Goal: Transaction & Acquisition: Purchase product/service

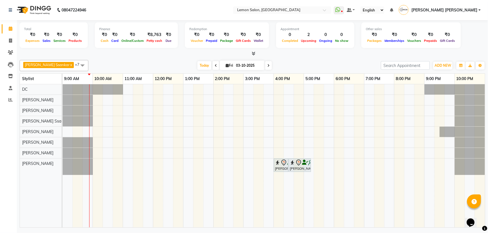
click at [15, 97] on li "Reports" at bounding box center [8, 100] width 17 height 12
click at [7, 102] on span at bounding box center [11, 100] width 10 height 6
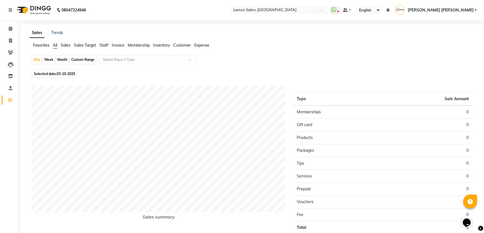
click at [62, 60] on div "Month" at bounding box center [62, 60] width 13 height 8
select select "10"
select select "2025"
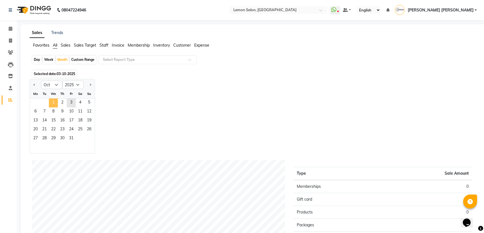
click at [55, 101] on span "1" at bounding box center [53, 103] width 9 height 9
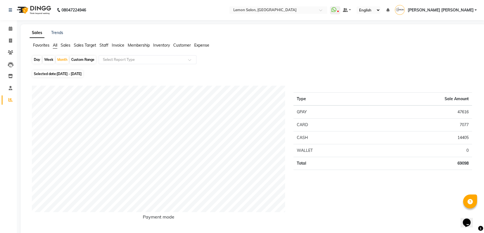
click at [83, 60] on div "Custom Range" at bounding box center [83, 60] width 26 height 8
select select "10"
select select "2025"
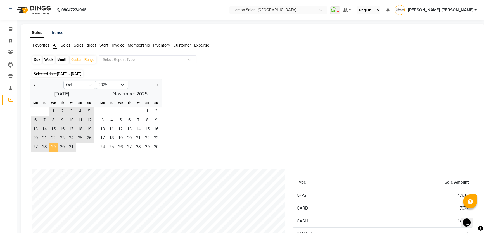
click at [54, 150] on span "29" at bounding box center [53, 147] width 9 height 9
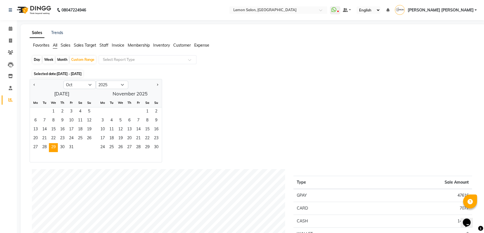
drag, startPoint x: 157, startPoint y: 111, endPoint x: 65, endPoint y: 155, distance: 100.9
click at [68, 156] on div "October 2025 Mo Tu We Th Fr Sa Su 1 2 3 4 5 6 7 8 9 10 11 12 13 14 15 16 17 18 …" at bounding box center [96, 125] width 132 height 73
click at [35, 86] on button "Previous month" at bounding box center [34, 85] width 4 height 9
select select "9"
click at [33, 149] on span "29" at bounding box center [35, 147] width 9 height 9
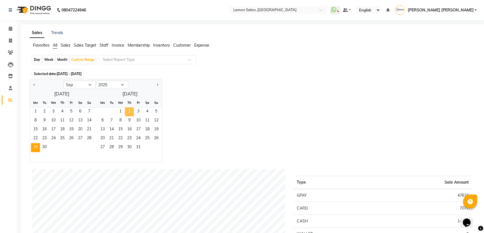
click at [132, 110] on span "2" at bounding box center [129, 112] width 9 height 9
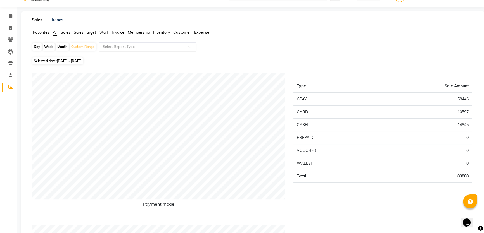
scroll to position [25, 0]
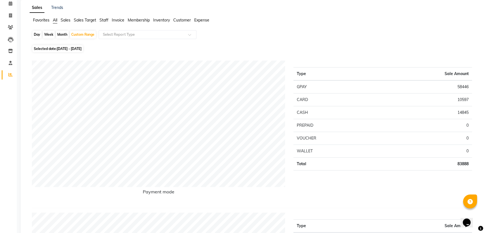
click at [107, 17] on li "Staff" at bounding box center [104, 20] width 9 height 6
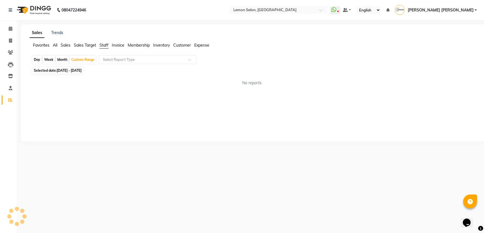
scroll to position [0, 0]
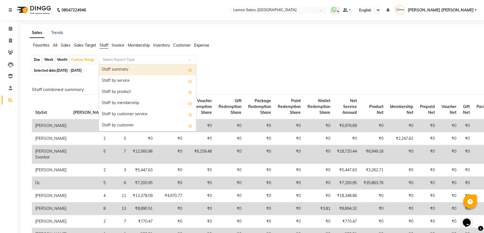
click at [115, 60] on input "text" at bounding box center [142, 60] width 81 height 6
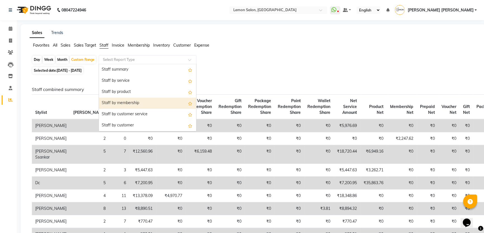
click at [122, 107] on div "Staff by membership" at bounding box center [147, 103] width 97 height 11
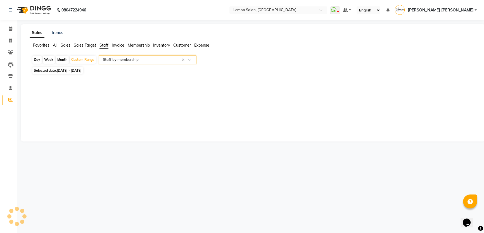
select select "csv"
click at [6, 28] on span at bounding box center [11, 29] width 10 height 6
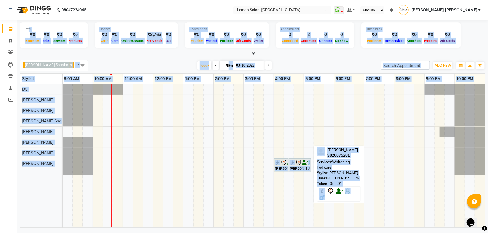
drag, startPoint x: 28, startPoint y: 28, endPoint x: 310, endPoint y: 166, distance: 314.6
click at [310, 166] on div "Total ₹0 Expenses ₹0 Sales ₹0 Services ₹0 Products Finance ₹0 Cash ₹0 Card ₹0 O…" at bounding box center [252, 124] width 471 height 209
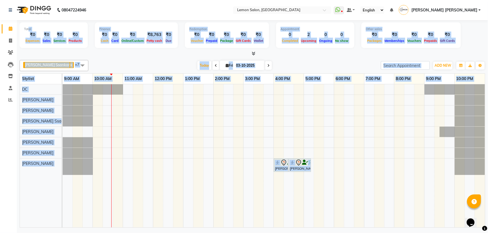
click at [266, 58] on div "Apoorva Ssankar x DC x Vidhi Solanki x Imran shaikh x Mobin x Adnan Shaikh x Ar…" at bounding box center [253, 143] width 466 height 170
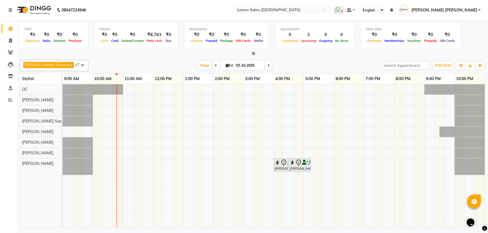
click at [215, 66] on icon at bounding box center [216, 65] width 2 height 3
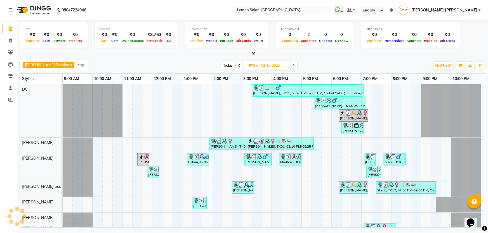
click at [291, 66] on span at bounding box center [294, 65] width 7 height 9
type input "03-10-2025"
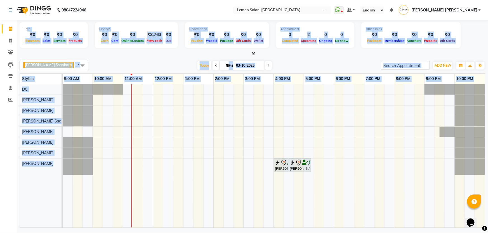
drag, startPoint x: 27, startPoint y: 30, endPoint x: 135, endPoint y: 131, distance: 147.8
click at [135, 134] on div "Total ₹0 Expenses ₹0 Sales ₹0 Services ₹0 Products Finance ₹0 Cash ₹0 Card ₹0 O…" at bounding box center [252, 124] width 471 height 209
click at [147, 49] on div "Total ₹0 Expenses ₹0 Sales ₹0 Services ₹0 Products Finance ₹0 Cash ₹0 Card ₹0 O…" at bounding box center [253, 35] width 466 height 27
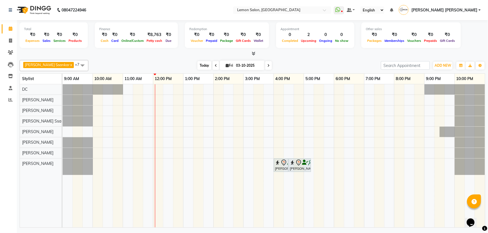
click at [198, 65] on span "Today" at bounding box center [204, 65] width 14 height 9
click at [306, 9] on input "text" at bounding box center [276, 11] width 81 height 6
click at [161, 11] on nav "08047224946 Select Location × Lemon Salon, Mira Road Lemon Salon, Mira Road Wha…" at bounding box center [244, 10] width 488 height 20
click at [6, 42] on span at bounding box center [11, 41] width 10 height 6
select select "568"
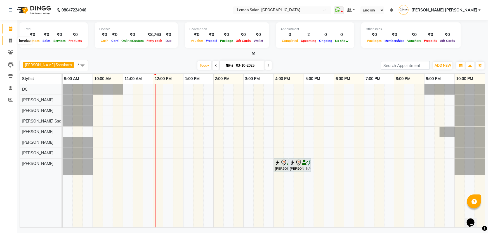
select select "service"
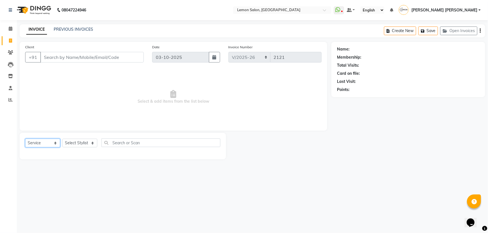
click at [48, 142] on select "Select Service Product Membership Package Voucher Prepaid Gift Card" at bounding box center [42, 143] width 35 height 9
click at [50, 142] on select "Select Service Product Membership Package Voucher Prepaid Gift Card" at bounding box center [42, 143] width 35 height 9
click at [81, 139] on div "Select Service Product Membership Package Voucher Prepaid Gift Card Select Styl…" at bounding box center [122, 145] width 195 height 13
select select "13136"
click at [62, 139] on select "Select Stylist Adnan Shaikh Anamta Sayyed Apoorva Ssankar Arshad Shaikh DC Imra…" at bounding box center [83, 143] width 43 height 9
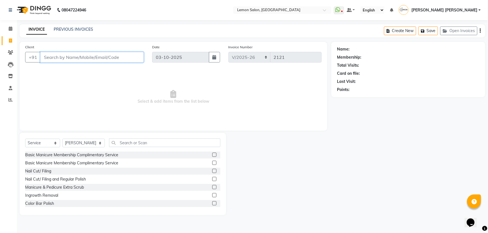
click at [89, 61] on input "Client" at bounding box center [91, 57] width 103 height 11
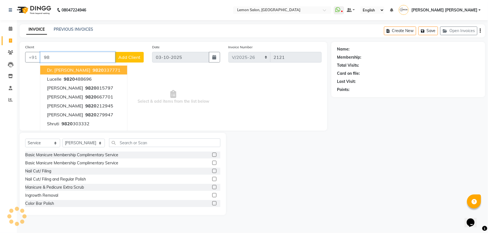
type input "9"
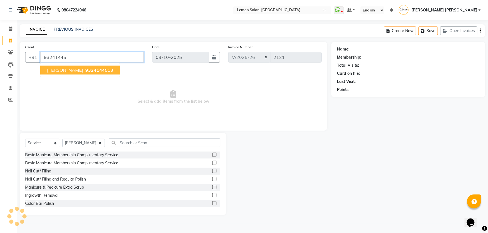
click at [89, 67] on button "JEEVAN RAZDAN 93241445 13" at bounding box center [80, 70] width 80 height 9
type input "9324144513"
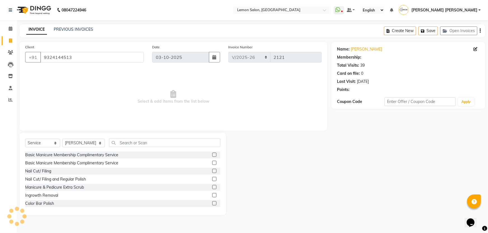
select select "1: Object"
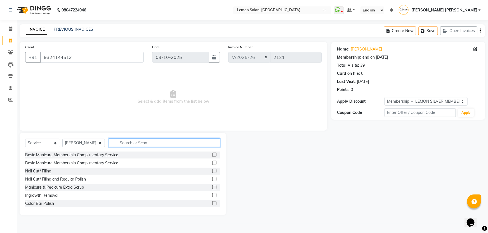
click at [120, 143] on input "text" at bounding box center [165, 143] width 112 height 9
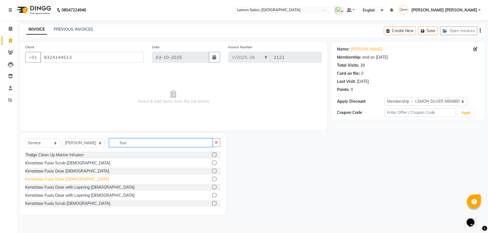
type input "fusi"
click at [64, 178] on div "Kerastase Fusio Dose [DEMOGRAPHIC_DATA]" at bounding box center [67, 180] width 84 height 6
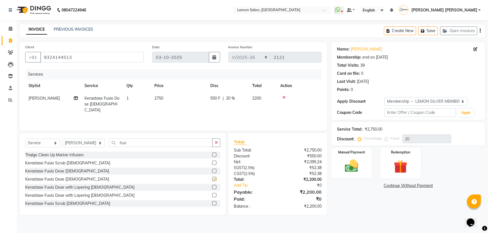
checkbox input "false"
click at [171, 38] on main "INVOICE PREVIOUS INVOICES Create New Save Open Invoices Client +91 9324144513 D…" at bounding box center [252, 124] width 471 height 200
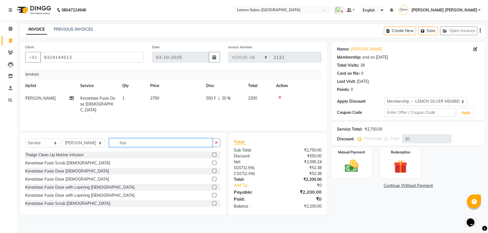
click at [134, 140] on input "fusi" at bounding box center [161, 143] width 104 height 9
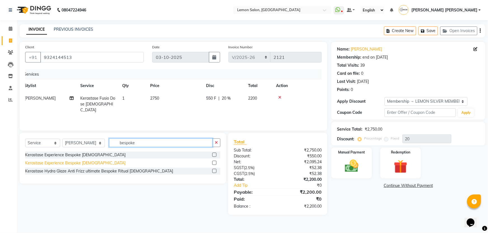
type input "bespoke"
click at [87, 163] on div "Kerastase Experience Bespoke [DEMOGRAPHIC_DATA]" at bounding box center [75, 164] width 100 height 6
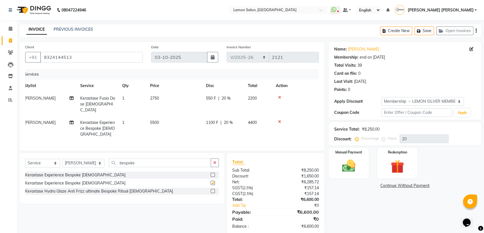
checkbox input "false"
click at [277, 120] on div at bounding box center [294, 122] width 36 height 4
click at [279, 120] on icon at bounding box center [279, 122] width 3 height 4
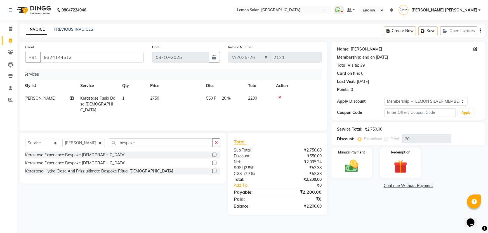
click at [361, 52] on link "[PERSON_NAME]" at bounding box center [366, 49] width 31 height 6
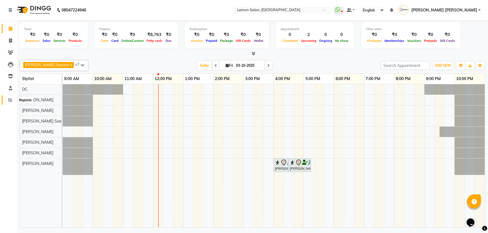
click at [7, 99] on span at bounding box center [11, 100] width 10 height 6
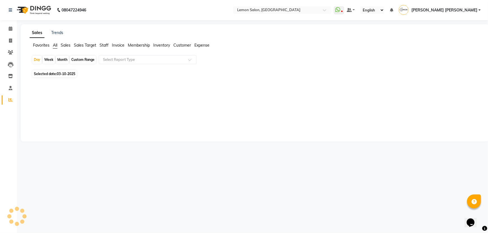
click at [101, 44] on span "Staff" at bounding box center [104, 45] width 9 height 5
click at [67, 46] on span "Sales" at bounding box center [66, 45] width 10 height 5
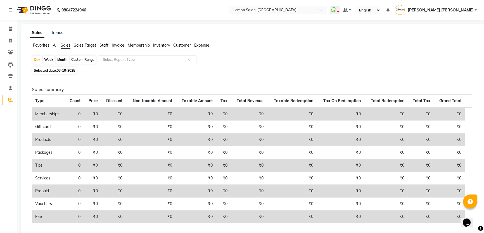
click at [64, 58] on div "Month" at bounding box center [62, 60] width 13 height 8
select select "10"
select select "2025"
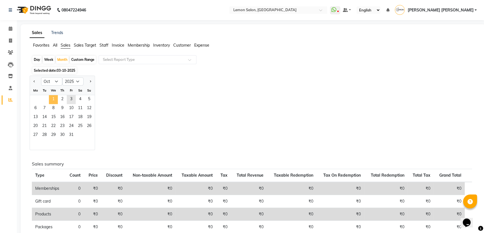
click at [50, 98] on span "1" at bounding box center [53, 99] width 9 height 9
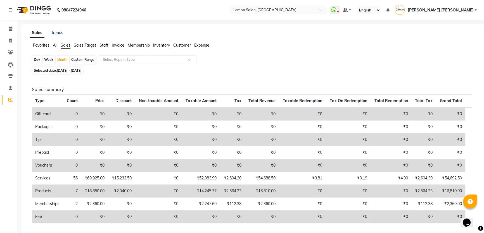
click at [55, 47] on span "All" at bounding box center [55, 45] width 4 height 5
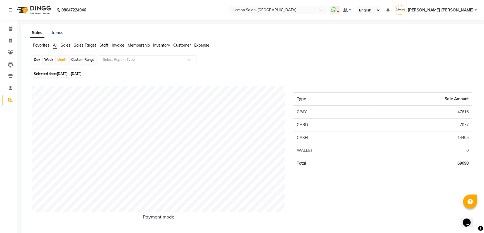
click at [35, 60] on div "Day" at bounding box center [36, 60] width 9 height 8
select select "10"
select select "2025"
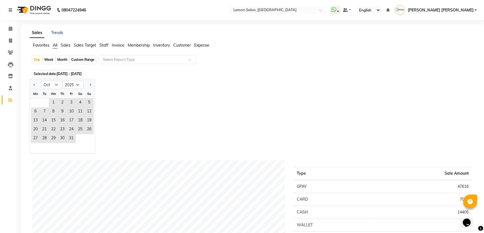
click at [102, 47] on span "Staff" at bounding box center [104, 45] width 9 height 5
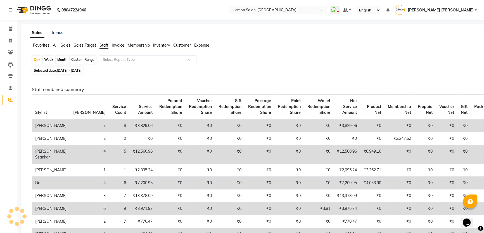
click at [60, 59] on div "Month" at bounding box center [62, 60] width 13 height 8
select select "10"
select select "2025"
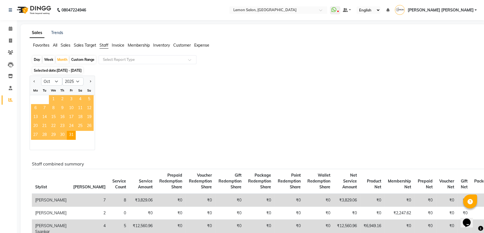
click at [52, 99] on span "1" at bounding box center [53, 99] width 9 height 9
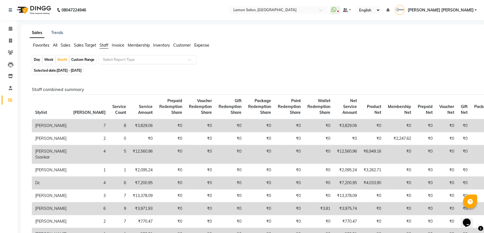
click at [171, 60] on input "text" at bounding box center [142, 60] width 81 height 6
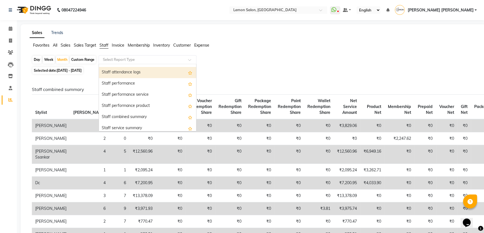
scroll to position [76, 0]
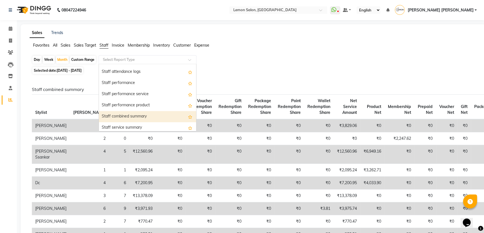
click at [161, 114] on div "Staff combined summary" at bounding box center [147, 116] width 97 height 11
select select "csv"
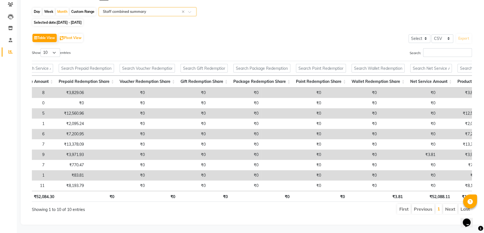
scroll to position [0, 77]
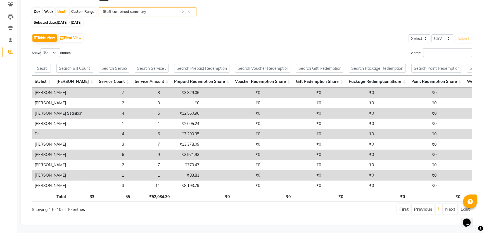
click at [221, 36] on div "Table View Pivot View Select Select CSV PDF Export" at bounding box center [252, 38] width 440 height 12
click at [202, 66] on th at bounding box center [201, 68] width 61 height 15
click at [203, 64] on input "text" at bounding box center [201, 68] width 55 height 9
click at [231, 48] on div "Show 10 25 50 100 entries" at bounding box center [140, 53] width 216 height 11
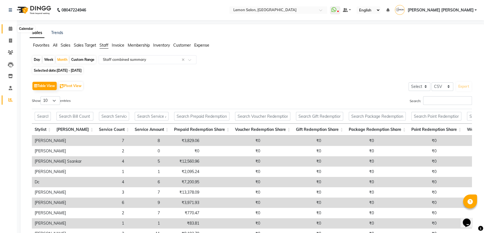
click at [9, 29] on icon at bounding box center [11, 29] width 4 height 4
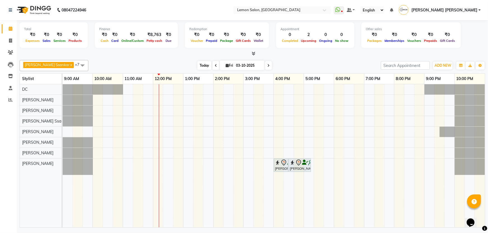
click at [197, 66] on span "Today" at bounding box center [204, 65] width 14 height 9
click at [197, 67] on span "Today" at bounding box center [204, 65] width 14 height 9
click at [213, 66] on span at bounding box center [216, 65] width 7 height 9
type input "02-10-2025"
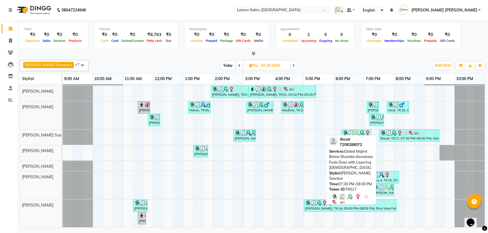
click at [415, 132] on img at bounding box center [417, 134] width 6 height 6
select select "3"
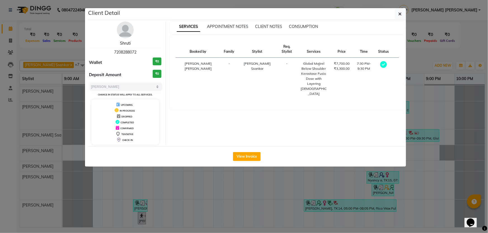
click at [124, 43] on link "Shruti" at bounding box center [125, 43] width 11 height 5
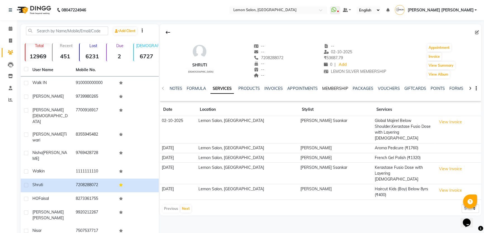
click at [324, 90] on link "MEMBERSHIP" at bounding box center [335, 88] width 26 height 5
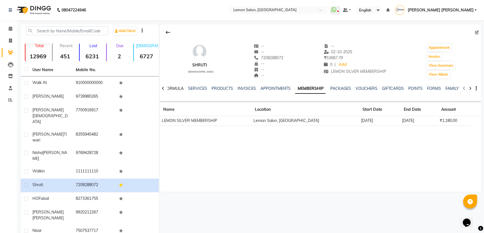
click at [172, 91] on link "FORMULA" at bounding box center [173, 88] width 19 height 5
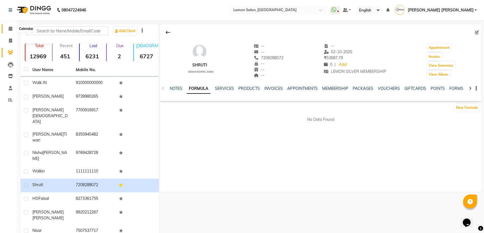
click at [7, 28] on span at bounding box center [11, 29] width 10 height 6
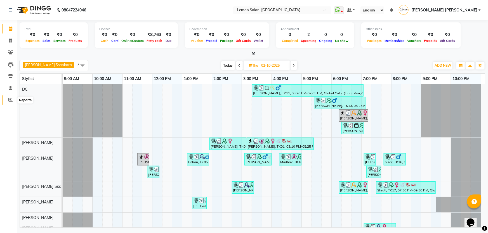
click at [7, 99] on span at bounding box center [11, 100] width 10 height 6
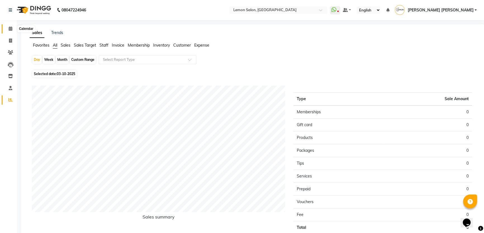
click at [9, 29] on icon at bounding box center [11, 29] width 4 height 4
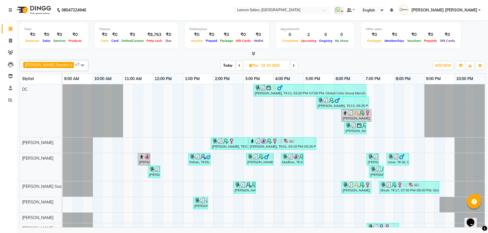
click at [239, 65] on icon at bounding box center [240, 65] width 2 height 3
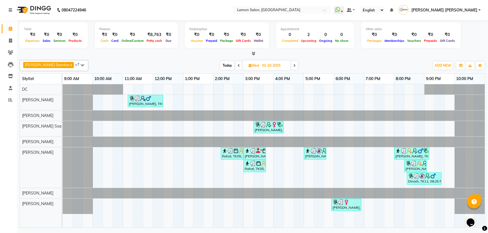
click at [291, 64] on span at bounding box center [294, 65] width 7 height 9
type input "02-10-2025"
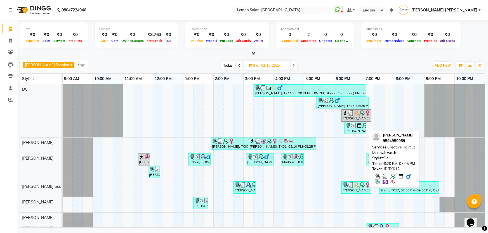
click at [352, 129] on div "Gaurav Bhutra, TK12, 06:20 PM-07:05 PM, Creative Haircut Men w/o wash" at bounding box center [355, 128] width 21 height 11
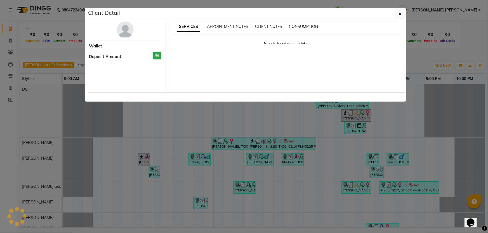
select select "3"
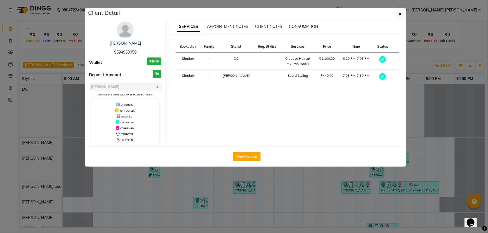
click at [435, 73] on ngb-modal-window "Client Detail Gaurav Bhutra 9594950059 Wallet ₹80.00 Deposit Amount ₹0 Select M…" at bounding box center [244, 116] width 488 height 233
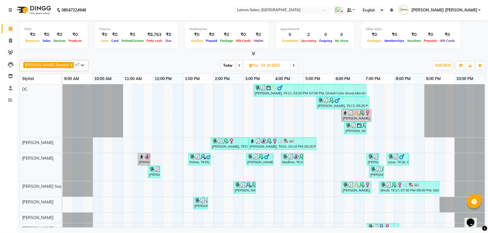
click at [221, 62] on span "Today" at bounding box center [228, 65] width 14 height 9
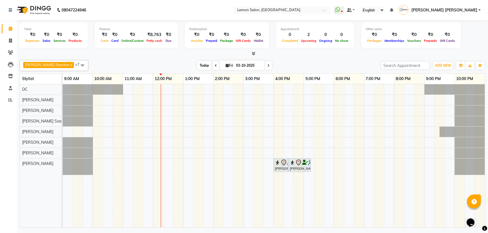
click at [197, 65] on span "Today" at bounding box center [204, 65] width 14 height 9
click at [215, 65] on icon at bounding box center [216, 65] width 2 height 3
type input "02-10-2025"
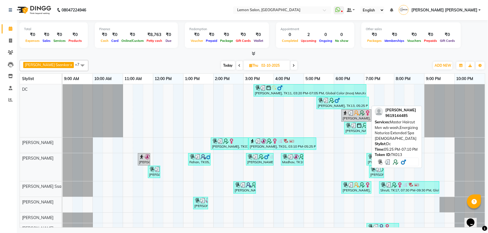
click at [325, 104] on div "Vinay Chaddha, TK13, 05:25 PM-07:10 PM, Master Haircut Men w/o wash,Energizing …" at bounding box center [342, 103] width 51 height 11
select select "3"
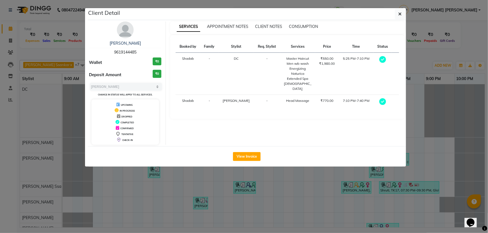
click at [445, 109] on ngb-modal-window "Client Detail Vinay Chaddha 9619144485 Wallet ₹0 Deposit Amount ₹0 Select MARK …" at bounding box center [244, 116] width 488 height 233
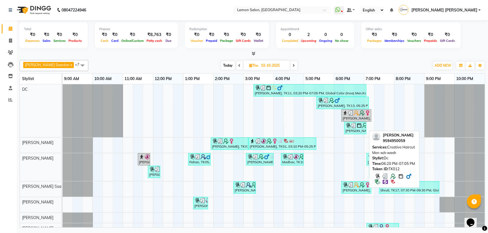
click at [357, 128] on img at bounding box center [360, 126] width 6 height 6
select select "3"
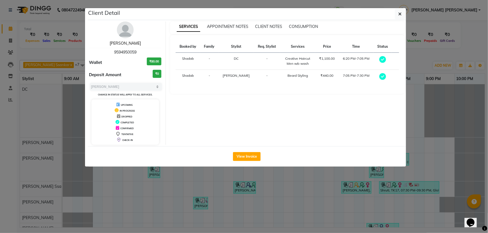
click at [134, 44] on link "Gaurav Bhutra" at bounding box center [125, 43] width 31 height 5
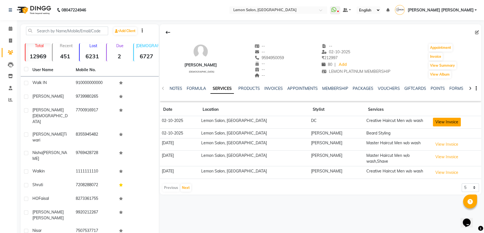
click at [434, 122] on button "View Invoice" at bounding box center [447, 122] width 28 height 9
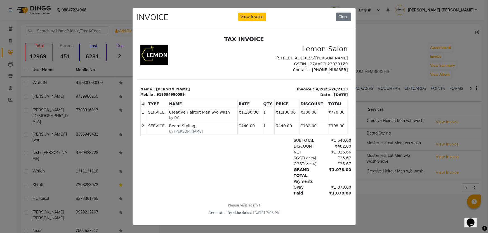
click at [396, 110] on ngb-modal-window "INVOICE View Invoice Close" at bounding box center [244, 116] width 488 height 233
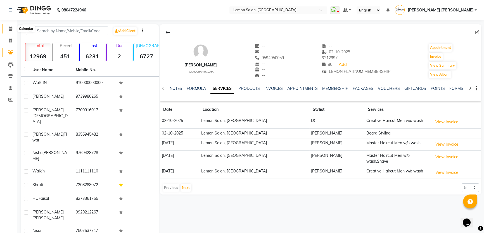
click at [7, 29] on span at bounding box center [11, 29] width 10 height 6
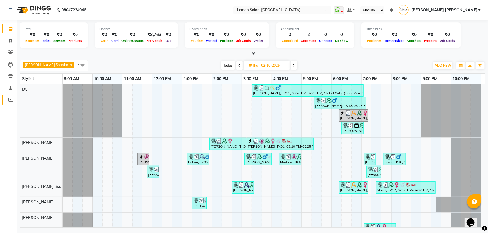
click at [8, 104] on link "Reports" at bounding box center [8, 100] width 13 height 9
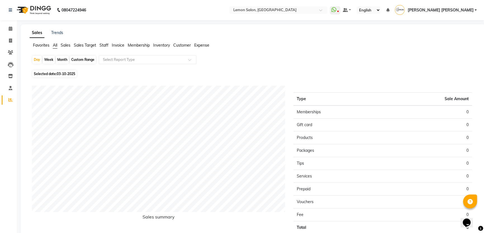
click at [92, 45] on span "Sales Target" at bounding box center [85, 45] width 22 height 5
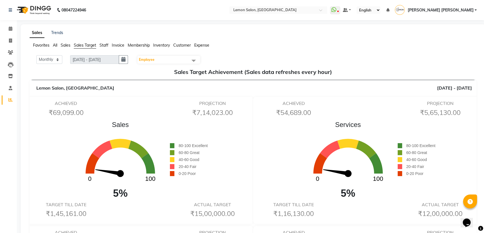
click at [104, 44] on span "Staff" at bounding box center [104, 45] width 9 height 5
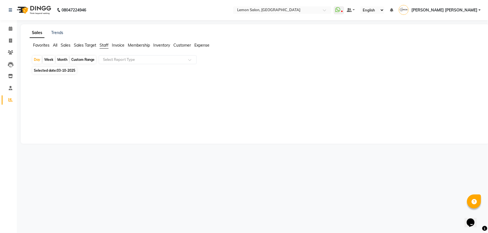
click at [89, 45] on span "Sales Target" at bounding box center [85, 45] width 22 height 5
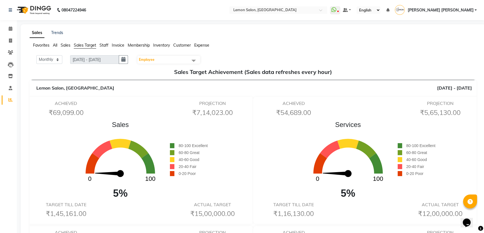
drag, startPoint x: 112, startPoint y: 45, endPoint x: 102, endPoint y: 45, distance: 10.9
click at [105, 45] on ul "Favorites All Sales Sales Target Staff Invoice Membership Inventory Customer Ex…" at bounding box center [253, 46] width 447 height 6
click at [98, 45] on ul "Favorites All Sales Sales Target Staff Invoice Membership Inventory Customer Ex…" at bounding box center [253, 46] width 447 height 6
click at [103, 44] on span "Staff" at bounding box center [104, 45] width 9 height 5
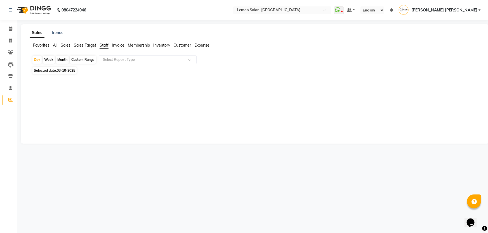
click at [65, 69] on span "03-10-2025" at bounding box center [66, 71] width 18 height 4
select select "10"
select select "2025"
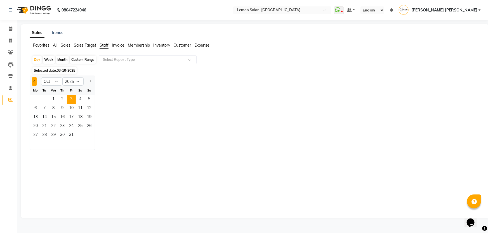
click at [35, 84] on button "Previous month" at bounding box center [34, 81] width 4 height 9
select select "9"
click at [46, 135] on span "30" at bounding box center [44, 135] width 9 height 9
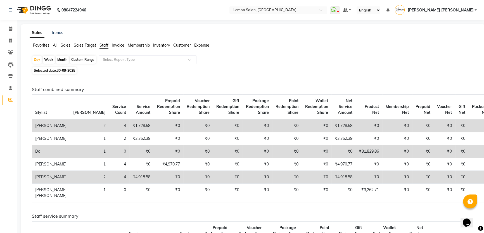
click at [46, 71] on span "Selected date: 30-09-2025" at bounding box center [54, 70] width 44 height 7
select select "9"
select select "2025"
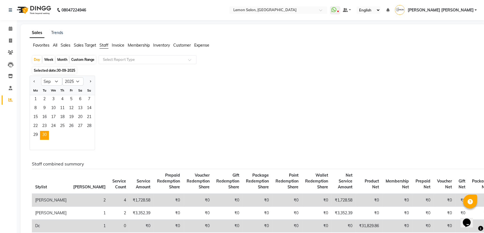
click at [173, 123] on div "Jan Feb Mar Apr May Jun Jul Aug Sep Oct Nov Dec 2015 2016 2017 2018 2019 2020 2…" at bounding box center [253, 113] width 447 height 75
click at [186, 175] on tr "Stylist Bill Count Service Count Service Amount Prepaid Redemption Share Vouche…" at bounding box center [262, 181] width 460 height 25
click at [129, 170] on th "Service Amount" at bounding box center [141, 181] width 24 height 25
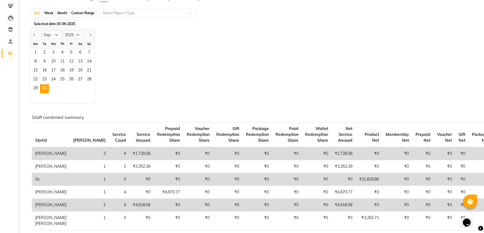
scroll to position [51, 0]
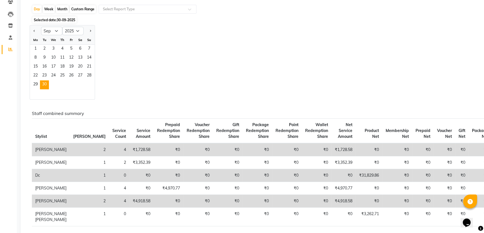
click at [55, 9] on div "Day Week Month Custom Range Select Report Type" at bounding box center [253, 10] width 443 height 10
click at [61, 8] on div "Month" at bounding box center [62, 9] width 13 height 8
select select "9"
select select "2025"
click at [38, 48] on span "1" at bounding box center [35, 49] width 9 height 9
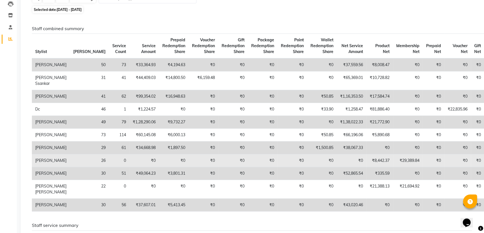
scroll to position [76, 0]
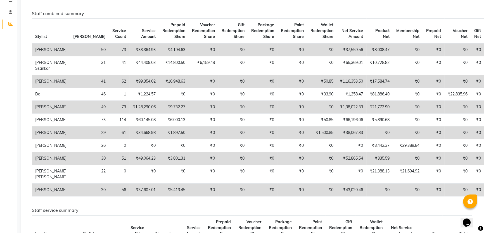
click at [337, 165] on td "₹52,865.54" at bounding box center [352, 158] width 30 height 13
click at [337, 140] on td "₹38,067.33" at bounding box center [352, 133] width 30 height 13
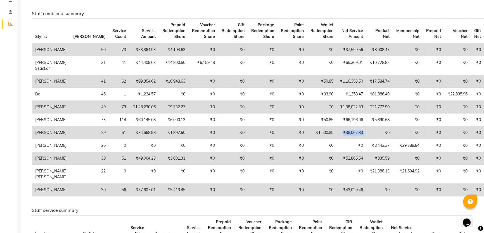
click at [337, 140] on td "₹38,067.33" at bounding box center [352, 133] width 30 height 13
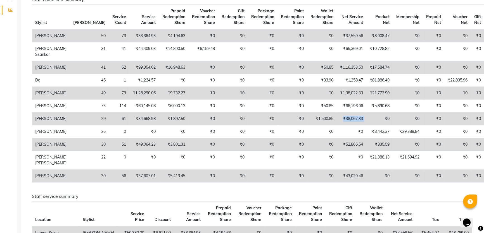
scroll to position [127, 0]
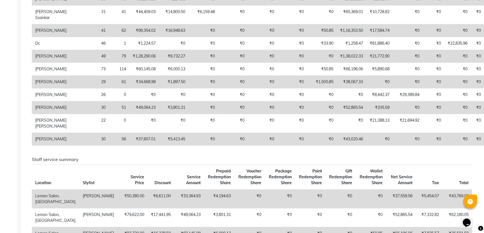
click at [337, 146] on td "₹43,020.46" at bounding box center [352, 139] width 30 height 13
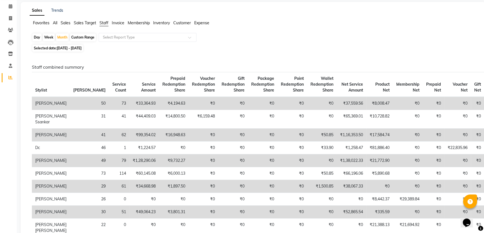
scroll to position [0, 0]
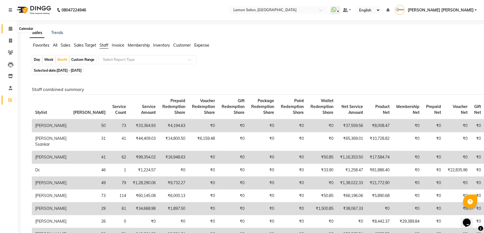
click at [9, 28] on icon at bounding box center [11, 29] width 4 height 4
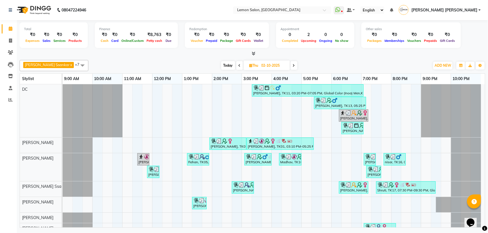
click at [207, 56] on div "Total ₹0 Expenses ₹0 Sales ₹0 Services ₹0 Products Finance ₹0 Cash ₹0 Card ₹0 O…" at bounding box center [252, 124] width 471 height 209
click at [11, 73] on span at bounding box center [11, 76] width 10 height 6
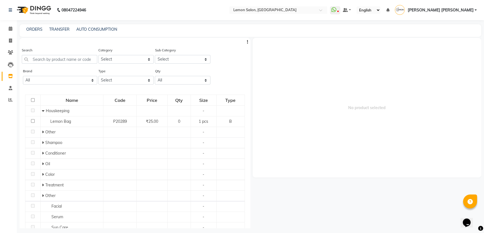
click at [65, 55] on div "Search" at bounding box center [59, 55] width 75 height 16
click at [67, 66] on div "Search" at bounding box center [59, 57] width 75 height 21
click at [68, 58] on input "text" at bounding box center [59, 59] width 75 height 9
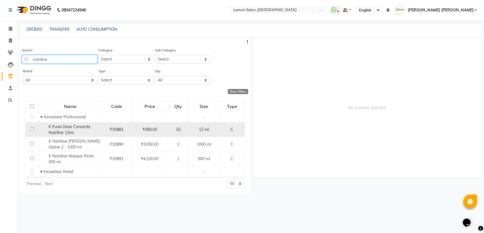
type input "nutritive"
click at [70, 136] on div "K Fusio Dose Concente Nutritive 12ml" at bounding box center [70, 130] width 60 height 12
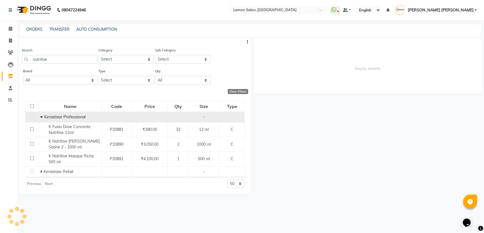
select select
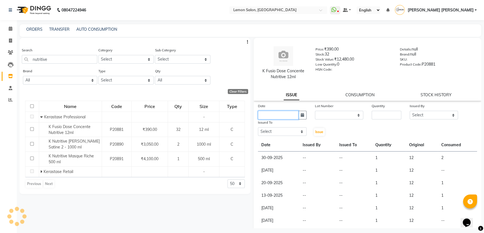
click at [290, 119] on input "text" at bounding box center [278, 115] width 41 height 9
select select "10"
select select "2025"
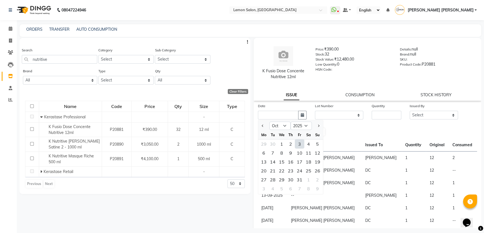
click at [299, 145] on div "3" at bounding box center [299, 144] width 9 height 9
type input "03-10-2025"
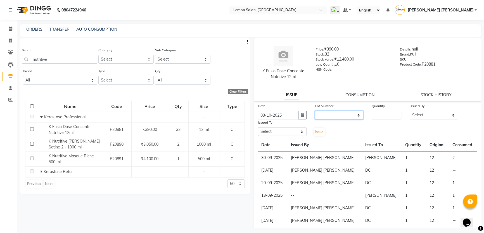
click at [350, 117] on select "None" at bounding box center [339, 115] width 49 height 9
select select "0: null"
click at [315, 111] on select "None" at bounding box center [339, 115] width 49 height 9
click at [383, 115] on input "number" at bounding box center [387, 115] width 30 height 9
type input "1"
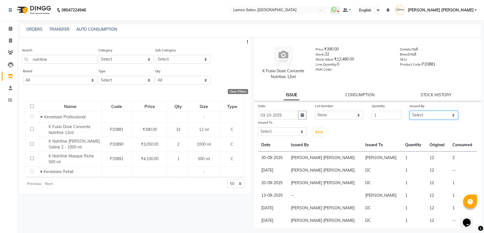
click at [426, 116] on select "Select Adnan Shaikh Anamta Sayyed Apoorva Ssankar Arshad Shaikh DC Imran shaikh…" at bounding box center [434, 115] width 49 height 9
select select "7891"
click at [410, 111] on select "Select Adnan Shaikh Anamta Sayyed Apoorva Ssankar Arshad Shaikh DC Imran shaikh…" at bounding box center [434, 115] width 49 height 9
drag, startPoint x: 276, startPoint y: 129, endPoint x: 275, endPoint y: 133, distance: 3.6
click at [276, 129] on select "Select Adnan Shaikh Anamta Sayyed Apoorva Ssankar Arshad Shaikh DC Imran shaikh…" at bounding box center [282, 132] width 49 height 9
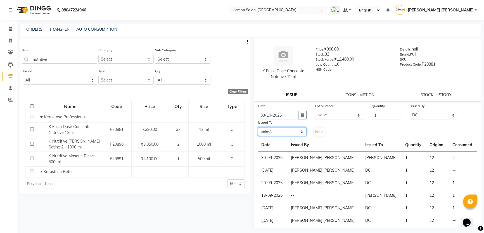
select select "7891"
click at [258, 128] on select "Select Adnan Shaikh Anamta Sayyed Apoorva Ssankar Arshad Shaikh DC Imran shaikh…" at bounding box center [282, 132] width 49 height 9
click at [316, 130] on span "Issue" at bounding box center [319, 132] width 8 height 4
select select
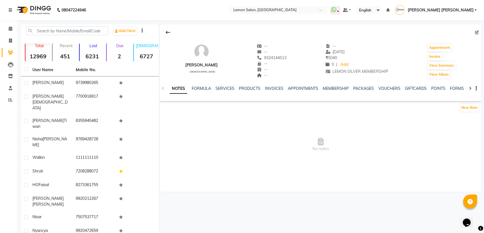
click at [228, 86] on div "SERVICES" at bounding box center [225, 89] width 19 height 6
click at [229, 86] on link "SERVICES" at bounding box center [225, 88] width 19 height 5
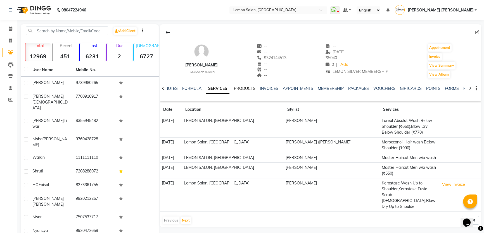
click at [244, 89] on link "PRODUCTS" at bounding box center [245, 88] width 22 height 5
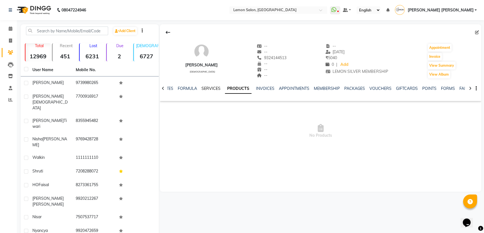
click at [211, 86] on link "SERVICES" at bounding box center [211, 88] width 19 height 5
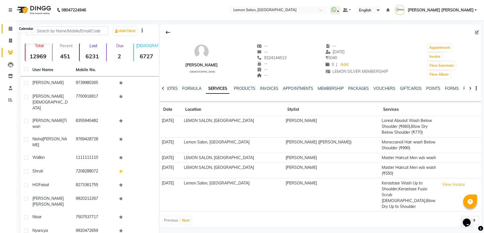
click at [10, 25] on link "Calendar" at bounding box center [8, 28] width 13 height 9
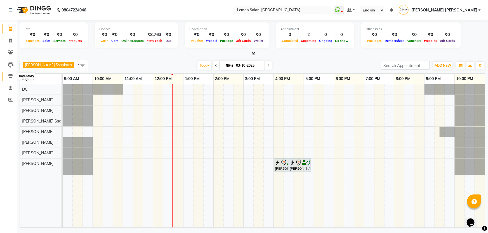
click at [11, 73] on span at bounding box center [11, 76] width 10 height 6
select select
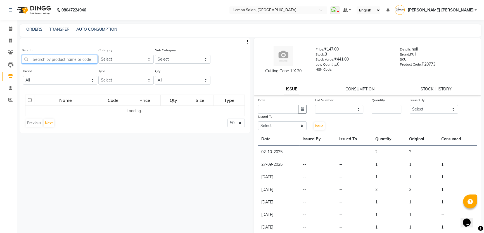
click at [50, 61] on input "text" at bounding box center [59, 59] width 75 height 9
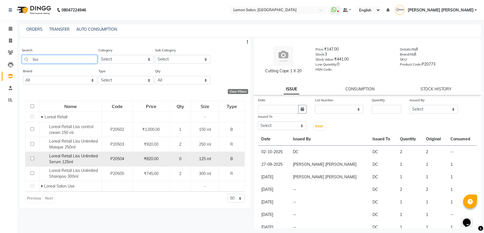
type input "liss"
click at [71, 159] on div "Loreal Retail Liss Unlimited Serum 125ml" at bounding box center [71, 160] width 60 height 12
select select
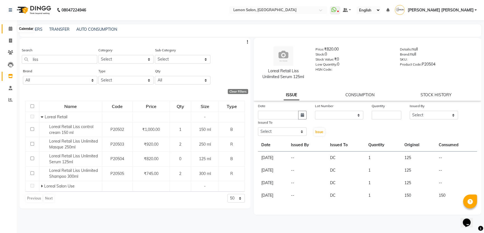
click at [12, 29] on icon at bounding box center [11, 29] width 4 height 4
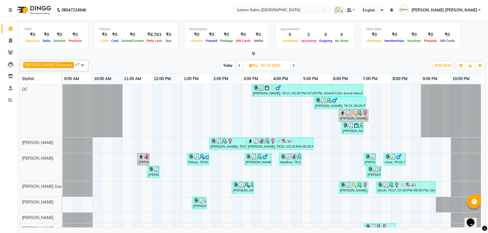
click at [221, 65] on span "Today" at bounding box center [228, 65] width 14 height 9
type input "03-10-2025"
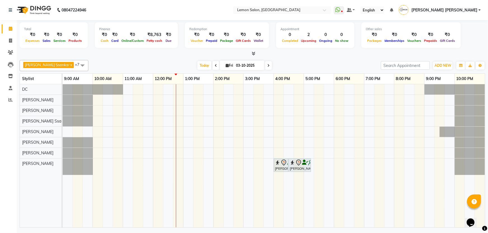
click at [340, 51] on div at bounding box center [253, 54] width 466 height 6
click at [7, 41] on span at bounding box center [11, 41] width 10 height 6
select select "568"
select select "service"
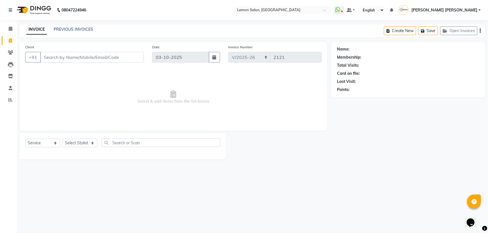
click at [87, 58] on input "Client" at bounding box center [91, 57] width 103 height 11
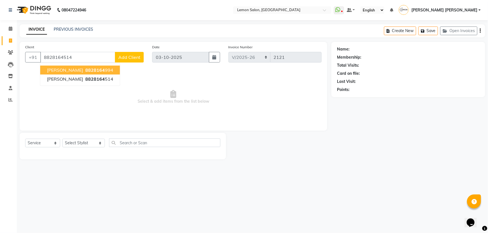
type input "8828164514"
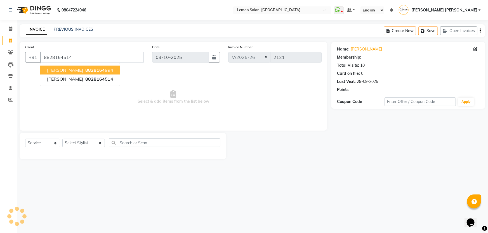
select select "1: Object"
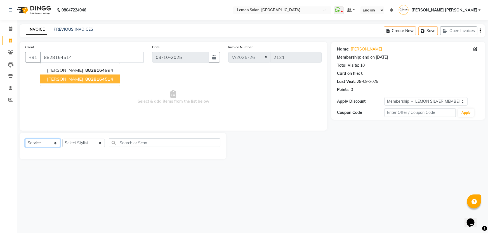
click at [48, 142] on select "Select Service Product Membership Package Voucher Prepaid Gift Card" at bounding box center [42, 143] width 35 height 9
click at [25, 139] on select "Select Service Product Membership Package Voucher Prepaid Gift Card" at bounding box center [42, 143] width 35 height 9
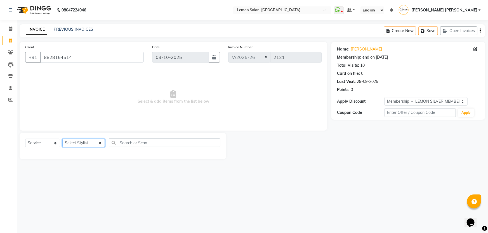
click at [68, 140] on select "Select Stylist Adnan Shaikh Anamta Sayyed Apoorva Ssankar Arshad Shaikh DC Imra…" at bounding box center [83, 143] width 43 height 9
select select "70796"
click at [62, 139] on select "Select Stylist Adnan Shaikh Anamta Sayyed Apoorva Ssankar Arshad Shaikh DC Imra…" at bounding box center [83, 143] width 43 height 9
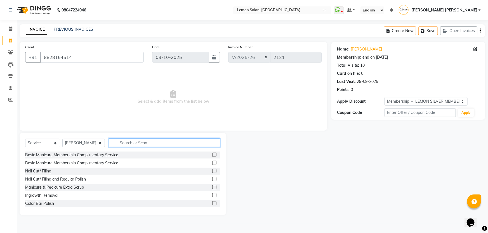
click at [128, 142] on input "text" at bounding box center [165, 143] width 112 height 9
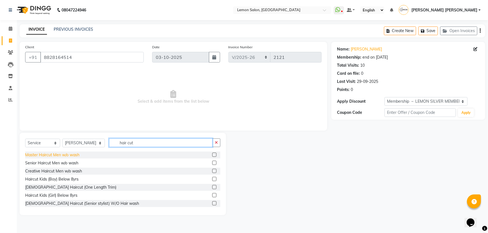
type input "hair cut"
click at [56, 156] on div "Master Haircut Men w/o wash" at bounding box center [52, 155] width 54 height 6
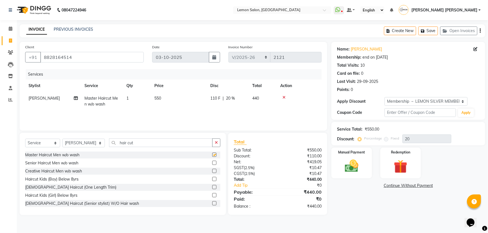
checkbox input "false"
click at [123, 146] on input "hair cut" at bounding box center [161, 143] width 104 height 9
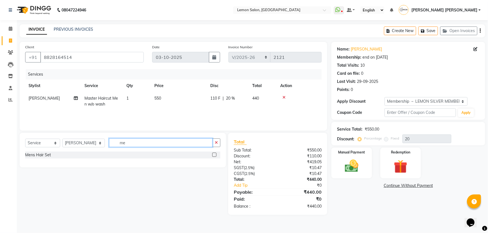
type input "m"
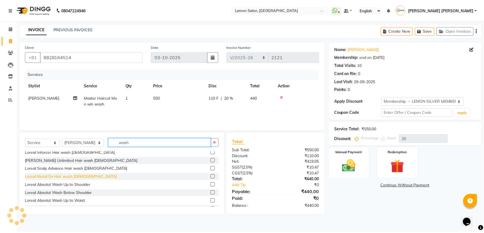
scroll to position [152, 0]
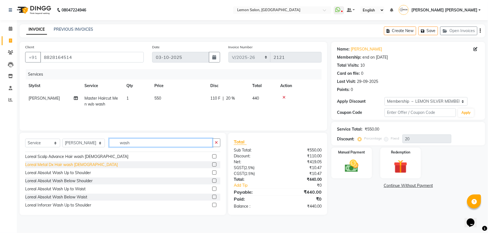
type input "wash"
click at [71, 166] on div "Loreal Metal Dx Hair wash [DEMOGRAPHIC_DATA]" at bounding box center [71, 165] width 93 height 6
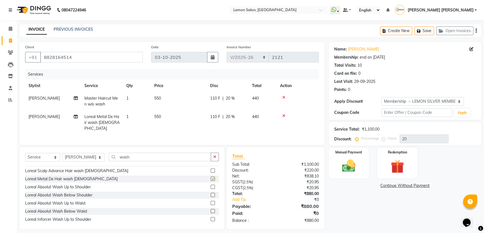
checkbox input "false"
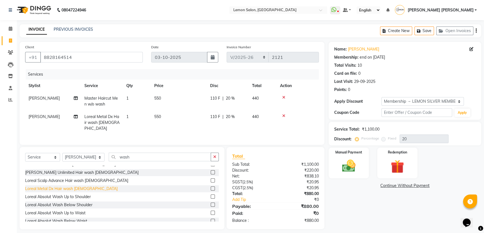
scroll to position [127, 0]
click at [81, 187] on div "[PERSON_NAME] Unlimited Hair wash [DEMOGRAPHIC_DATA]" at bounding box center [82, 189] width 114 height 6
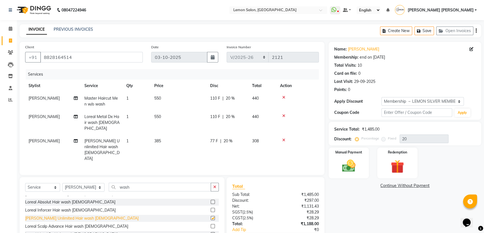
checkbox input "false"
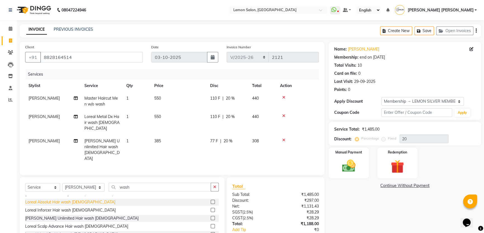
scroll to position [102, 0]
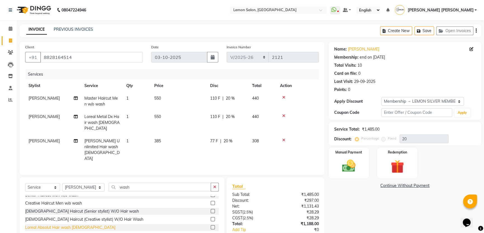
click at [73, 225] on div "Loreal Absolut Hair wash [DEMOGRAPHIC_DATA]" at bounding box center [70, 228] width 90 height 6
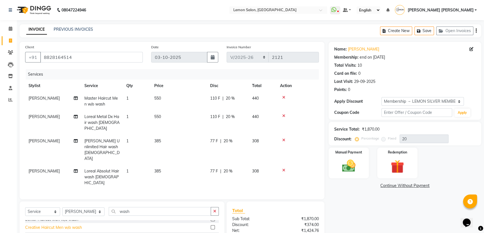
checkbox input "false"
click at [283, 116] on icon at bounding box center [283, 116] width 3 height 4
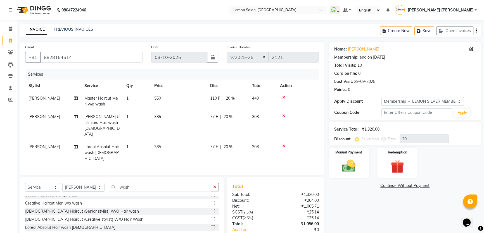
click at [284, 116] on icon at bounding box center [283, 116] width 3 height 4
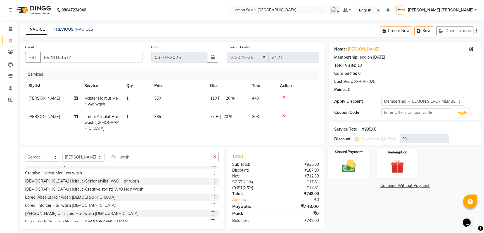
click at [332, 162] on div "Manual Payment" at bounding box center [349, 163] width 42 height 32
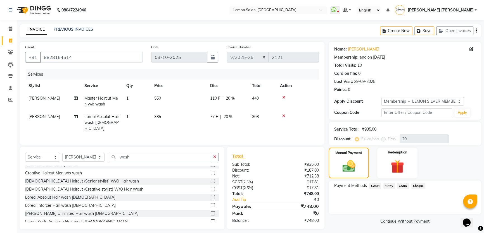
click at [388, 185] on span "GPay" at bounding box center [389, 186] width 11 height 6
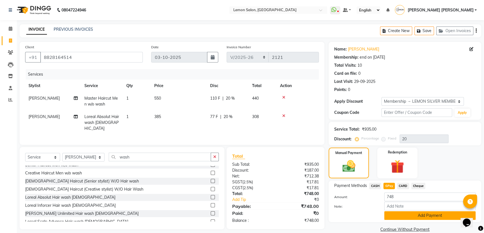
click at [416, 215] on button "Add Payment" at bounding box center [429, 216] width 91 height 9
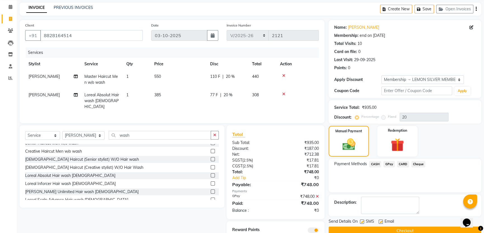
scroll to position [42, 0]
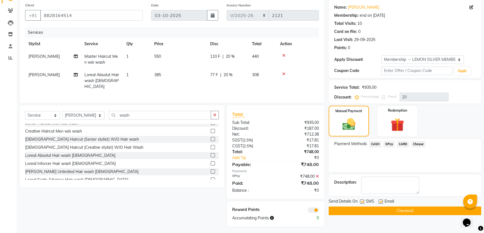
click at [379, 202] on label at bounding box center [381, 202] width 4 height 4
click at [379, 202] on input "checkbox" at bounding box center [381, 202] width 4 height 4
checkbox input "false"
click at [362, 202] on label at bounding box center [362, 202] width 4 height 4
click at [362, 202] on input "checkbox" at bounding box center [362, 202] width 4 height 4
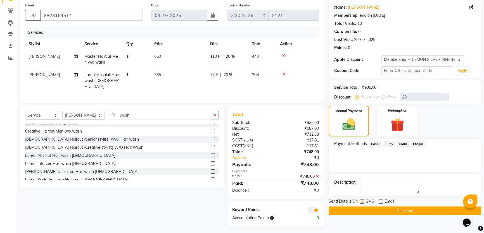
checkbox input "false"
click at [412, 209] on button "Checkout" at bounding box center [405, 211] width 153 height 9
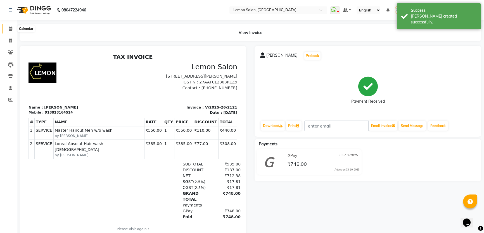
click at [10, 30] on icon at bounding box center [11, 29] width 4 height 4
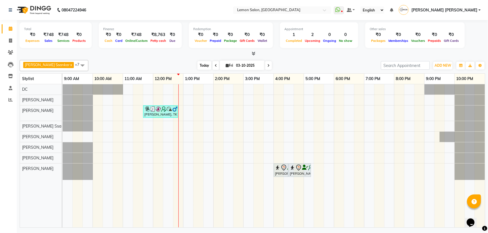
click at [197, 65] on span "Today" at bounding box center [204, 65] width 14 height 9
click at [147, 69] on div "Today Fri 03-10-2025" at bounding box center [234, 66] width 287 height 8
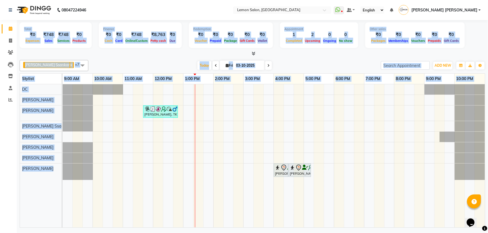
drag, startPoint x: 23, startPoint y: 27, endPoint x: 77, endPoint y: 109, distance: 97.9
click at [77, 109] on div "Total ₹0 Expenses ₹748 Sales ₹748 Services ₹0 Products Finance ₹0 Cash ₹0 Card …" at bounding box center [252, 124] width 471 height 209
click at [93, 43] on div "Total ₹0 Expenses ₹748 Sales ₹748 Services ₹0 Products Finance ₹0 Cash ₹0 Card …" at bounding box center [253, 35] width 466 height 27
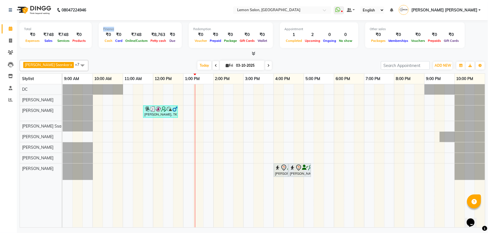
click at [93, 43] on div "Total ₹0 Expenses ₹748 Sales ₹748 Services ₹0 Products Finance ₹0 Cash ₹0 Card …" at bounding box center [253, 35] width 466 height 27
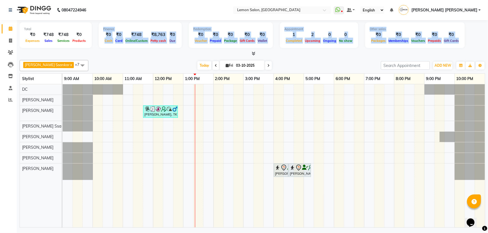
drag, startPoint x: 93, startPoint y: 43, endPoint x: 445, endPoint y: 44, distance: 351.5
click at [445, 44] on div "Total ₹0 Expenses ₹748 Sales ₹748 Services ₹0 Products Finance ₹0 Cash ₹0 Card …" at bounding box center [253, 35] width 466 height 27
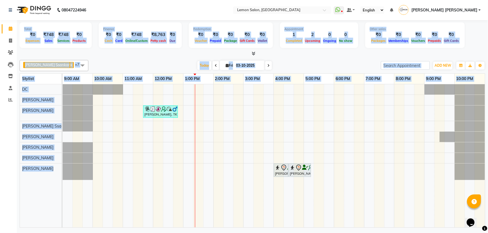
drag, startPoint x: 23, startPoint y: 28, endPoint x: 67, endPoint y: 110, distance: 93.3
click at [67, 110] on div "Total ₹0 Expenses ₹748 Sales ₹748 Services ₹0 Products Finance ₹0 Cash ₹0 Card …" at bounding box center [252, 124] width 471 height 209
click at [311, 130] on div "Rahul Sharma, TK02, 11:40 AM-12:50 PM, Master Haircut Men w/o wash,Loreal Absol…" at bounding box center [274, 155] width 422 height 143
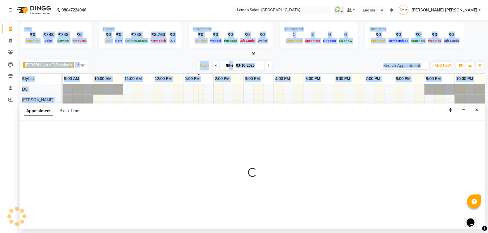
select select "67818"
select select "1020"
select select "tentative"
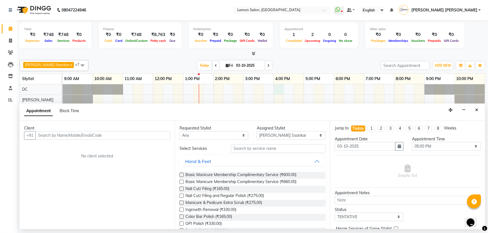
click at [278, 92] on div "Rahul Sharma, TK02, 11:40 AM-12:50 PM, Master Haircut Men w/o wash,Loreal Absol…" at bounding box center [274, 155] width 422 height 143
click at [475, 110] on button "Close" at bounding box center [477, 110] width 8 height 9
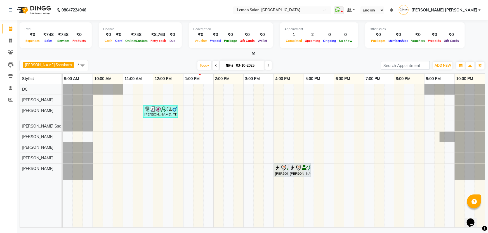
click at [77, 64] on span at bounding box center [82, 65] width 11 height 11
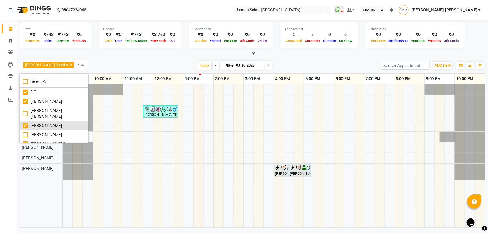
click at [52, 126] on div "[PERSON_NAME]" at bounding box center [54, 126] width 63 height 6
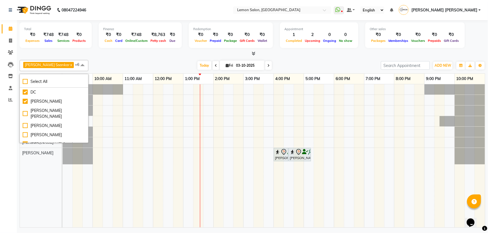
click at [77, 65] on span at bounding box center [82, 65] width 11 height 11
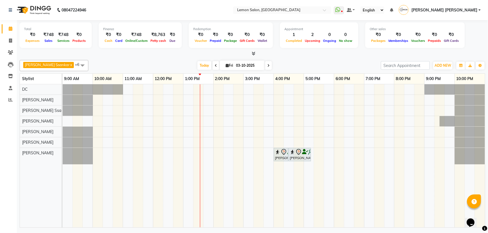
click at [77, 65] on span at bounding box center [82, 65] width 11 height 11
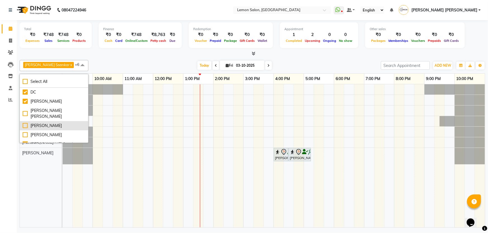
click at [59, 127] on div "[PERSON_NAME]" at bounding box center [54, 126] width 63 height 6
checkbox input "true"
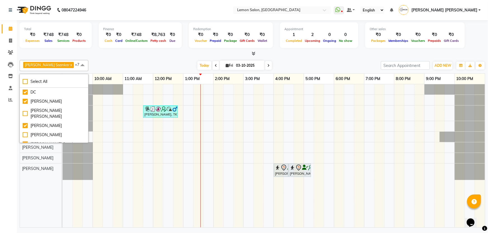
click at [77, 69] on span at bounding box center [82, 65] width 11 height 11
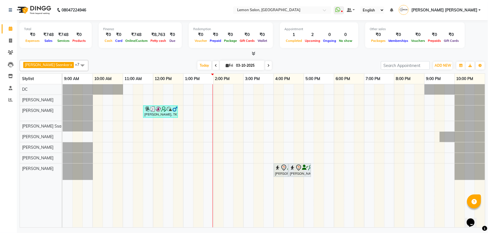
click at [426, 41] on span "Prepaids" at bounding box center [434, 41] width 16 height 4
drag, startPoint x: 361, startPoint y: 29, endPoint x: 450, endPoint y: 48, distance: 91.5
click at [450, 48] on div "Total ₹0 Expenses ₹748 Sales ₹748 Services ₹0 Products Finance ₹0 Cash ₹0 Card …" at bounding box center [253, 35] width 466 height 27
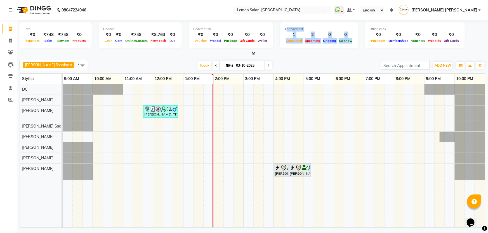
drag, startPoint x: 279, startPoint y: 27, endPoint x: 351, endPoint y: 46, distance: 74.2
click at [351, 46] on div "Appointment 1 Completed 2 Upcoming 0 Ongoing 0 No show" at bounding box center [319, 35] width 78 height 26
click at [223, 37] on div "₹0" at bounding box center [231, 35] width 16 height 6
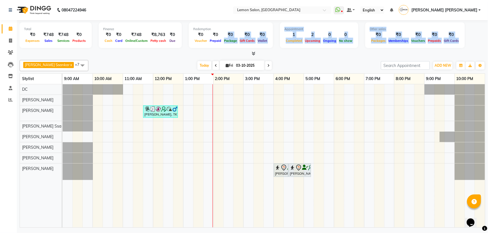
drag, startPoint x: 223, startPoint y: 37, endPoint x: 451, endPoint y: 43, distance: 227.7
click at [451, 43] on div "Total ₹0 Expenses ₹748 Sales ₹748 Services ₹0 Products Finance ₹0 Cash ₹0 Card …" at bounding box center [253, 35] width 466 height 27
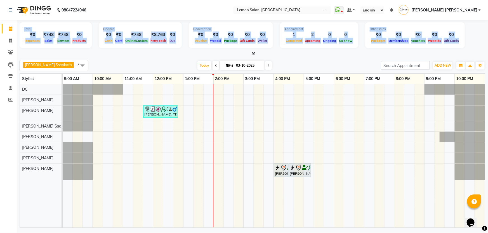
drag, startPoint x: 25, startPoint y: 28, endPoint x: 437, endPoint y: 50, distance: 413.3
click at [437, 50] on div "Total ₹0 Expenses ₹748 Sales ₹748 Services ₹0 Products Finance ₹0 Cash ₹0 Card …" at bounding box center [253, 38] width 466 height 37
click at [444, 65] on span "ADD NEW" at bounding box center [443, 65] width 16 height 4
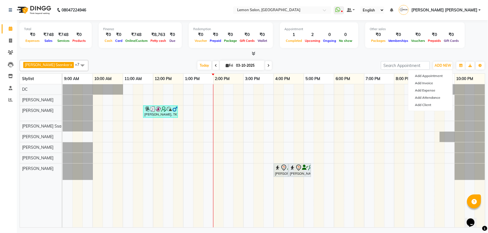
click at [109, 6] on nav "08047224946 Select Location × [GEOGRAPHIC_DATA] WhatsApp Status ✕ Status: Disco…" at bounding box center [244, 10] width 488 height 20
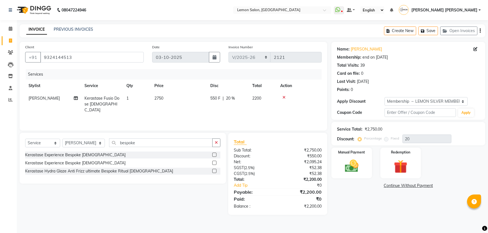
select select "568"
select select "service"
select select "13136"
select select "1: Object"
click at [195, 88] on th "Price" at bounding box center [179, 86] width 56 height 13
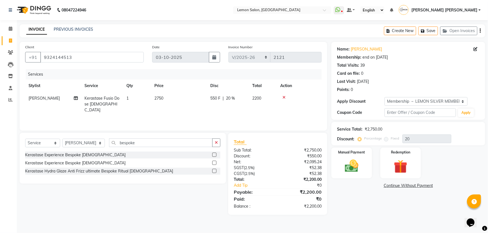
scroll to position [0, 4]
click at [209, 88] on th "Disc" at bounding box center [224, 86] width 42 height 13
click at [198, 86] on th "Price" at bounding box center [175, 86] width 56 height 13
click at [179, 9] on nav "08047224946 Select Location × [GEOGRAPHIC_DATA] WhatsApp Status ✕ Status: Disco…" at bounding box center [244, 10] width 488 height 20
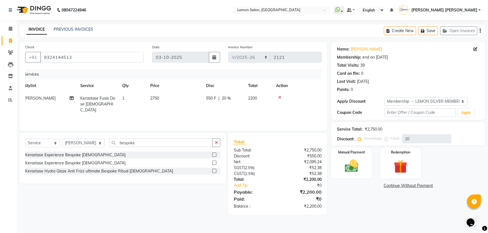
click at [92, 104] on span "Kerastase Fusio Dose [DEMOGRAPHIC_DATA]" at bounding box center [97, 104] width 35 height 17
select select "13136"
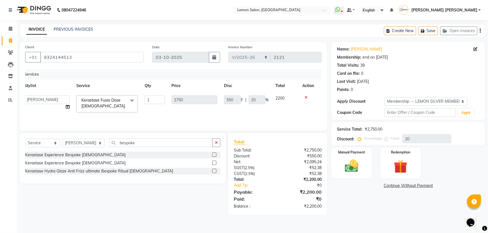
click at [107, 102] on span "Kerastase Fusio Dose [DEMOGRAPHIC_DATA]" at bounding box center [103, 103] width 44 height 11
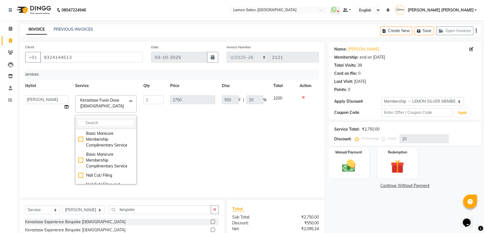
click at [98, 123] on input "multiselect-search" at bounding box center [105, 123] width 55 height 6
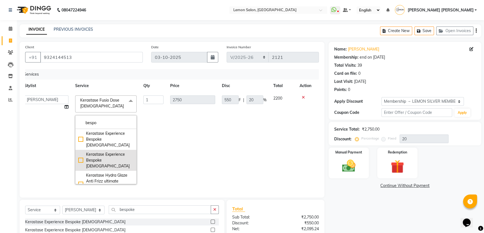
type input "bespo"
click at [117, 153] on div "Kerastase Experience Bespoke [DEMOGRAPHIC_DATA]" at bounding box center [105, 161] width 55 height 18
checkbox input "true"
type input "5500"
type input "1100"
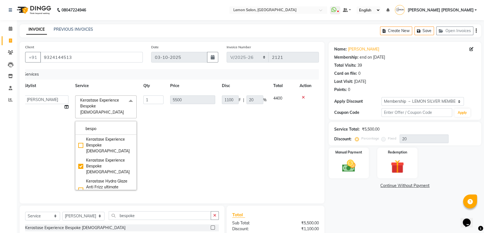
click at [228, 152] on td "1100 F | 20 %" at bounding box center [244, 143] width 51 height 102
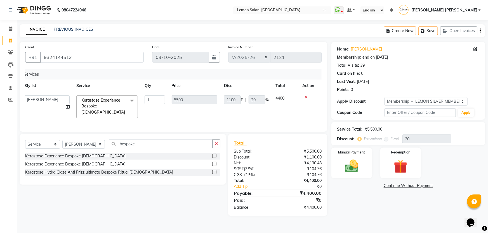
click at [242, 76] on div "Services" at bounding box center [172, 74] width 300 height 10
click at [7, 69] on link "Leads" at bounding box center [8, 64] width 13 height 9
click at [347, 168] on img at bounding box center [351, 166] width 23 height 16
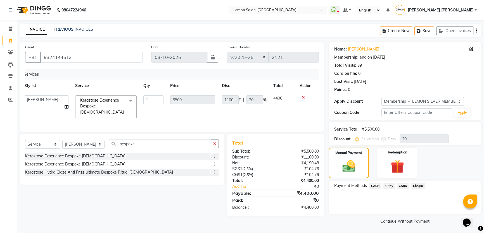
click at [377, 187] on span "CASH" at bounding box center [375, 186] width 12 height 6
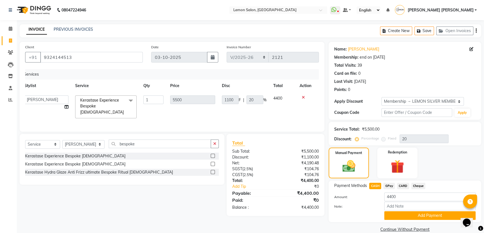
scroll to position [8, 0]
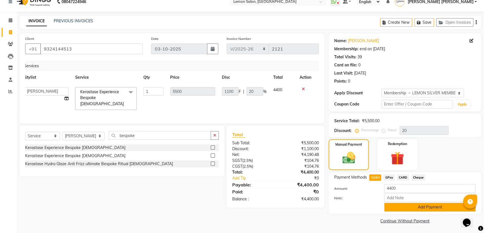
click at [403, 207] on button "Add Payment" at bounding box center [429, 207] width 91 height 9
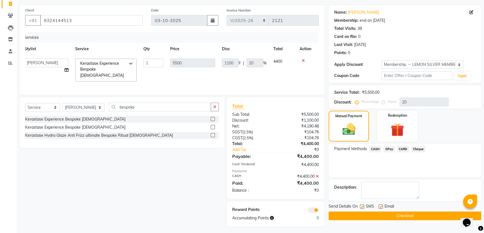
scroll to position [38, 0]
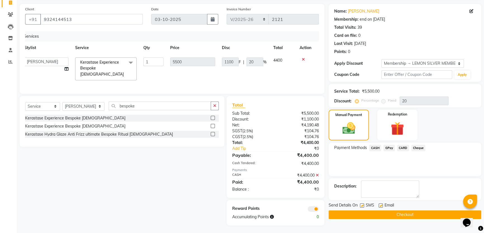
click at [378, 204] on div "SMS" at bounding box center [369, 206] width 19 height 7
click at [379, 205] on label at bounding box center [381, 206] width 4 height 4
click at [379, 205] on input "checkbox" at bounding box center [381, 206] width 4 height 4
checkbox input "false"
click at [364, 205] on label at bounding box center [362, 206] width 4 height 4
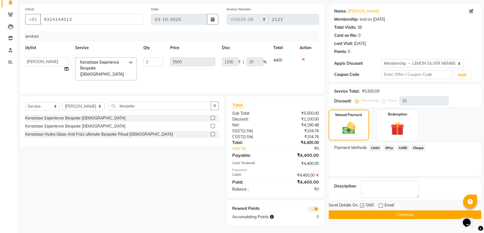
click at [364, 205] on input "checkbox" at bounding box center [362, 206] width 4 height 4
checkbox input "false"
click at [369, 211] on button "Checkout" at bounding box center [405, 215] width 153 height 9
